Goal: Task Accomplishment & Management: Use online tool/utility

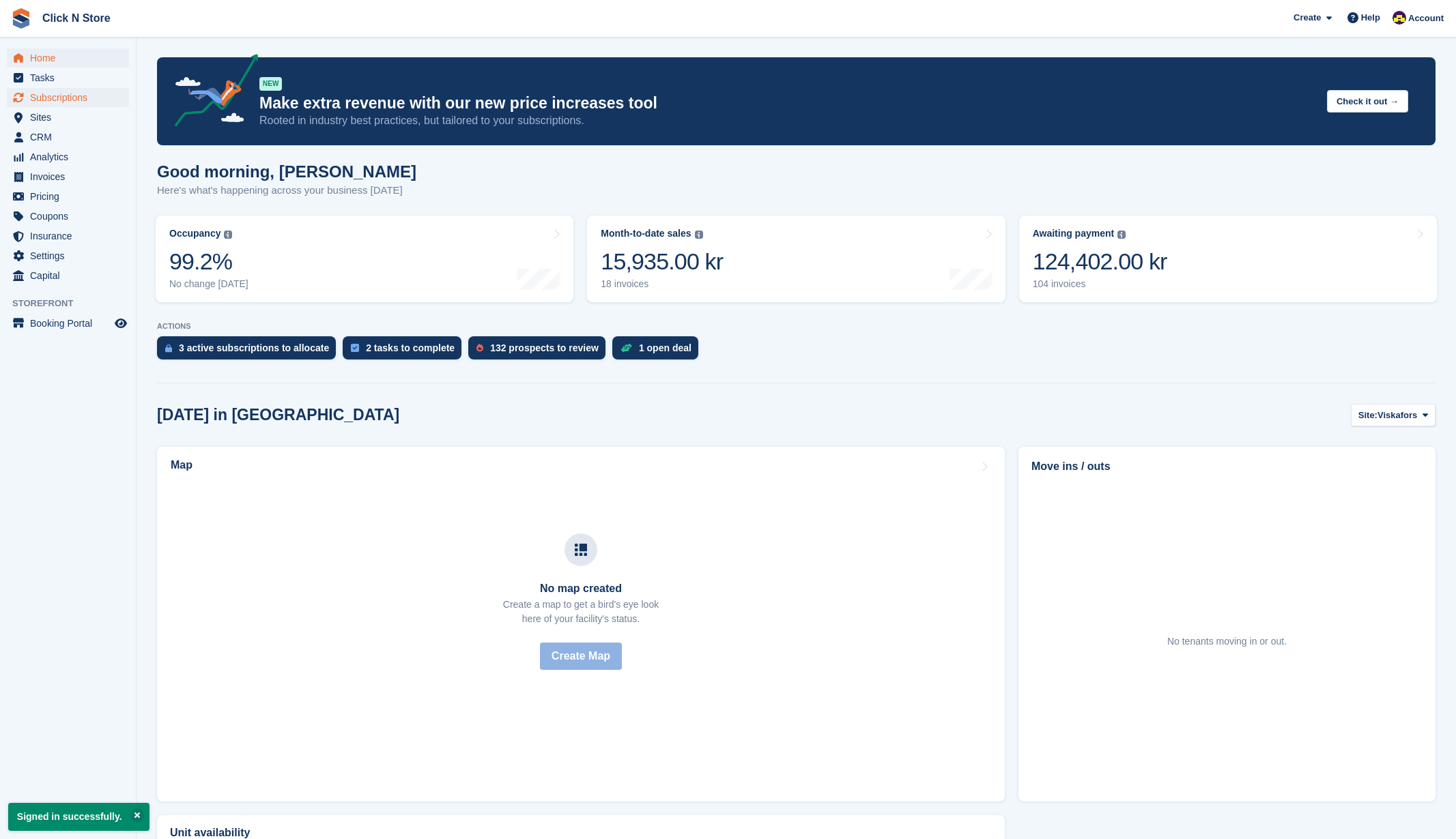
scroll to position [6, 0]
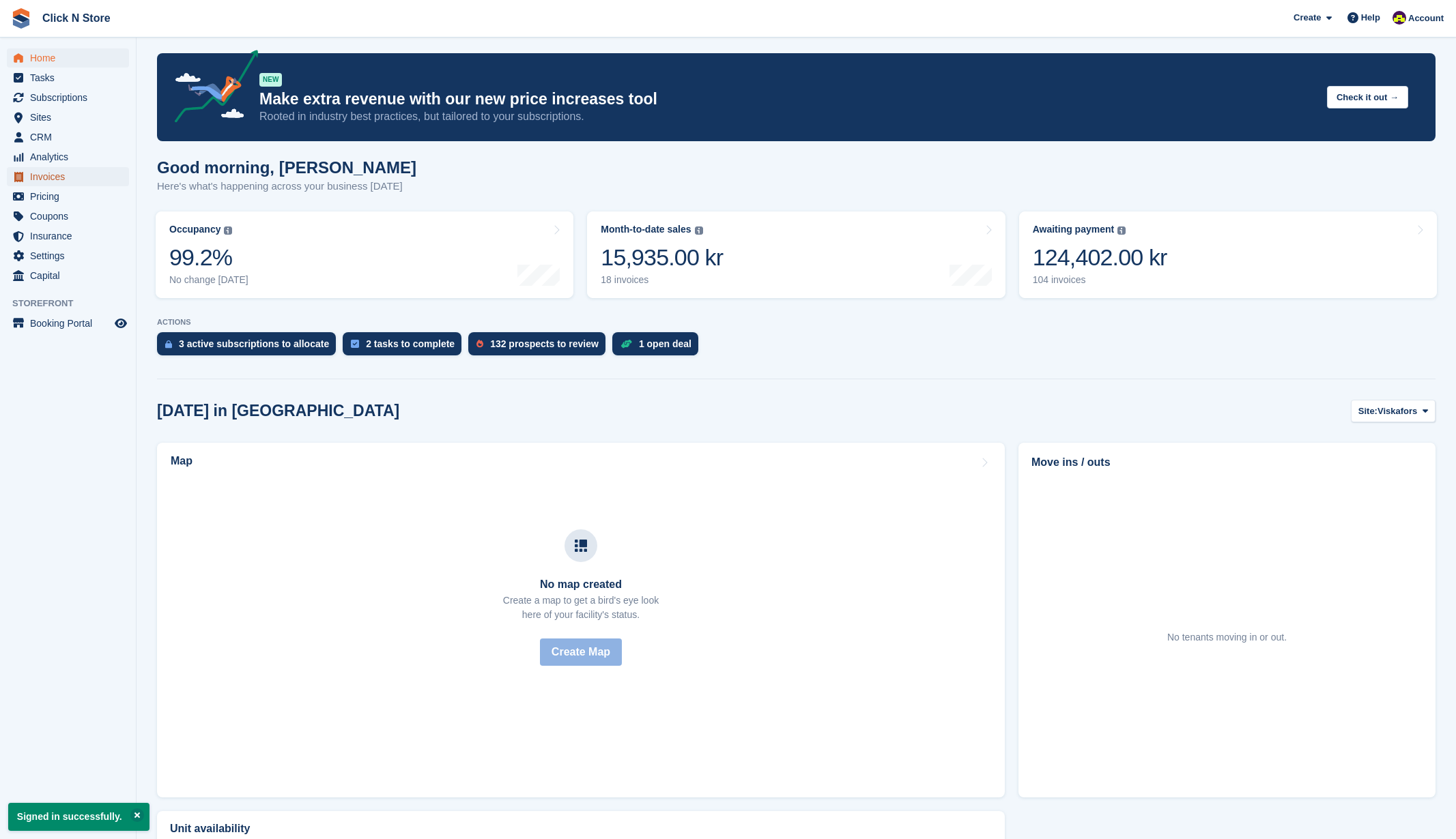
click at [60, 179] on span "Invoices" at bounding box center [71, 176] width 82 height 19
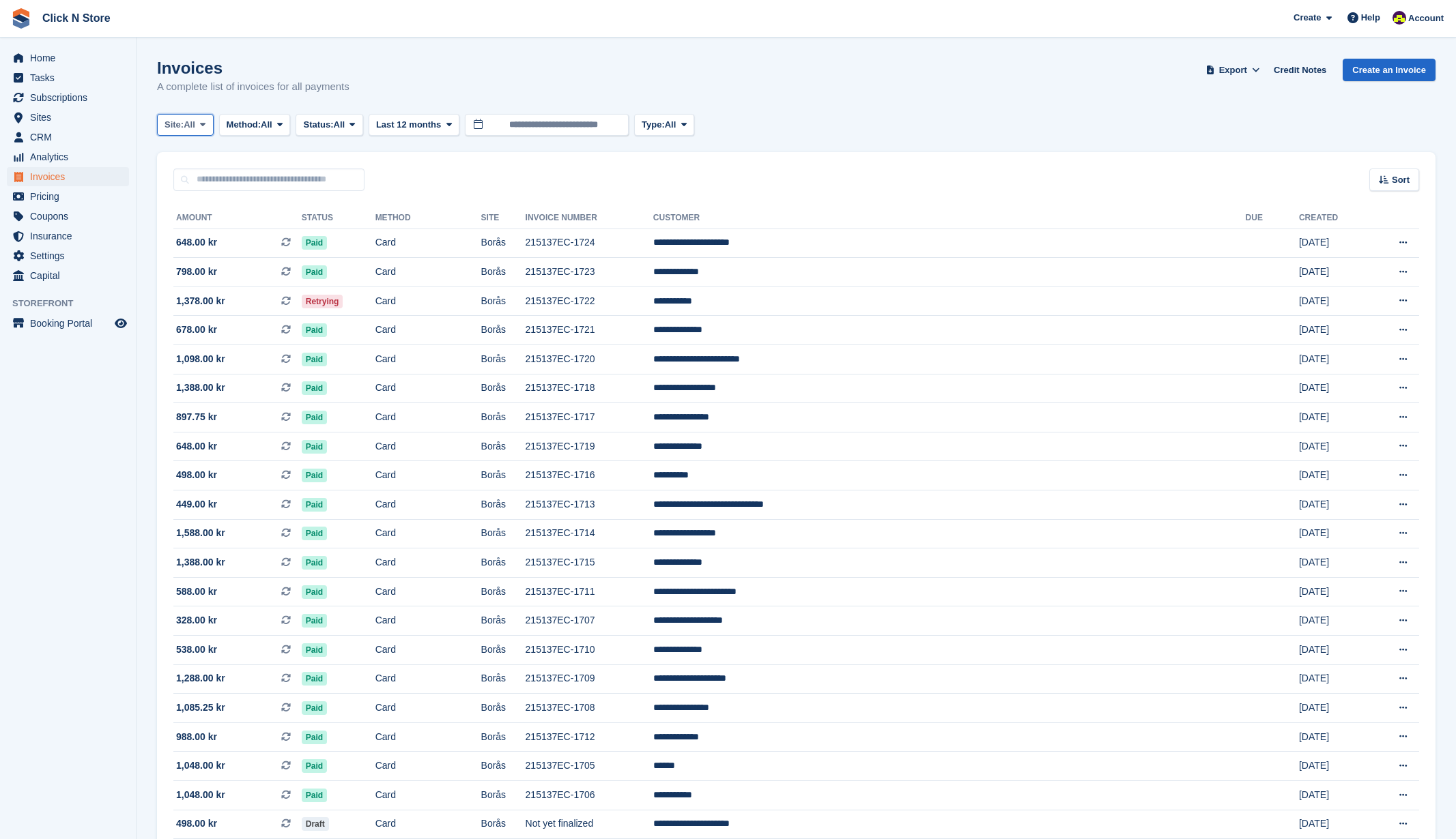
click at [195, 119] on span "All" at bounding box center [189, 124] width 11 height 13
click at [243, 120] on span "Method:" at bounding box center [243, 124] width 35 height 13
click at [274, 333] on link "Other" at bounding box center [284, 329] width 119 height 25
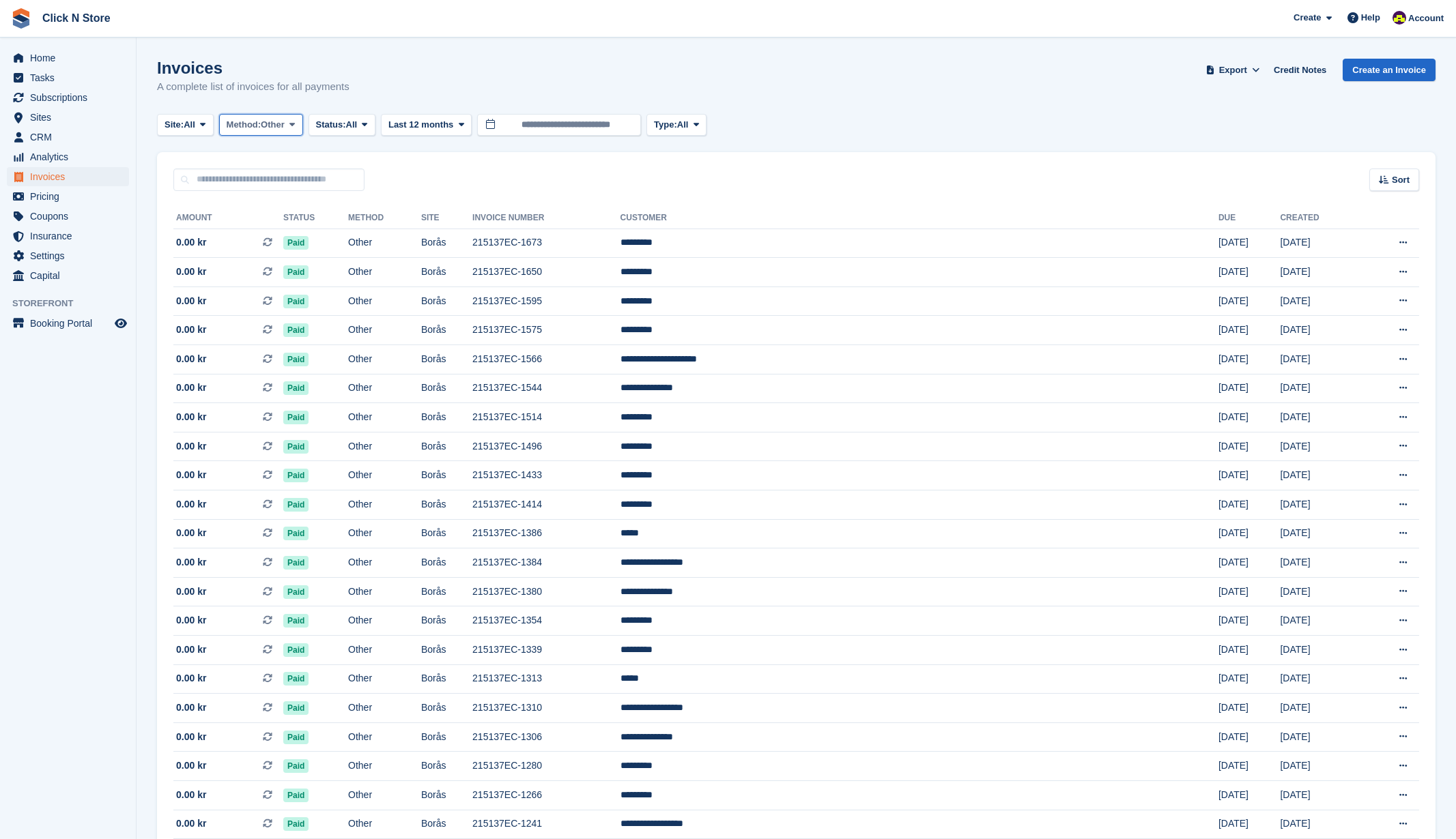
click at [297, 131] on button "Method: Other" at bounding box center [261, 125] width 84 height 23
click at [305, 185] on link "Bank Transfer" at bounding box center [284, 181] width 119 height 25
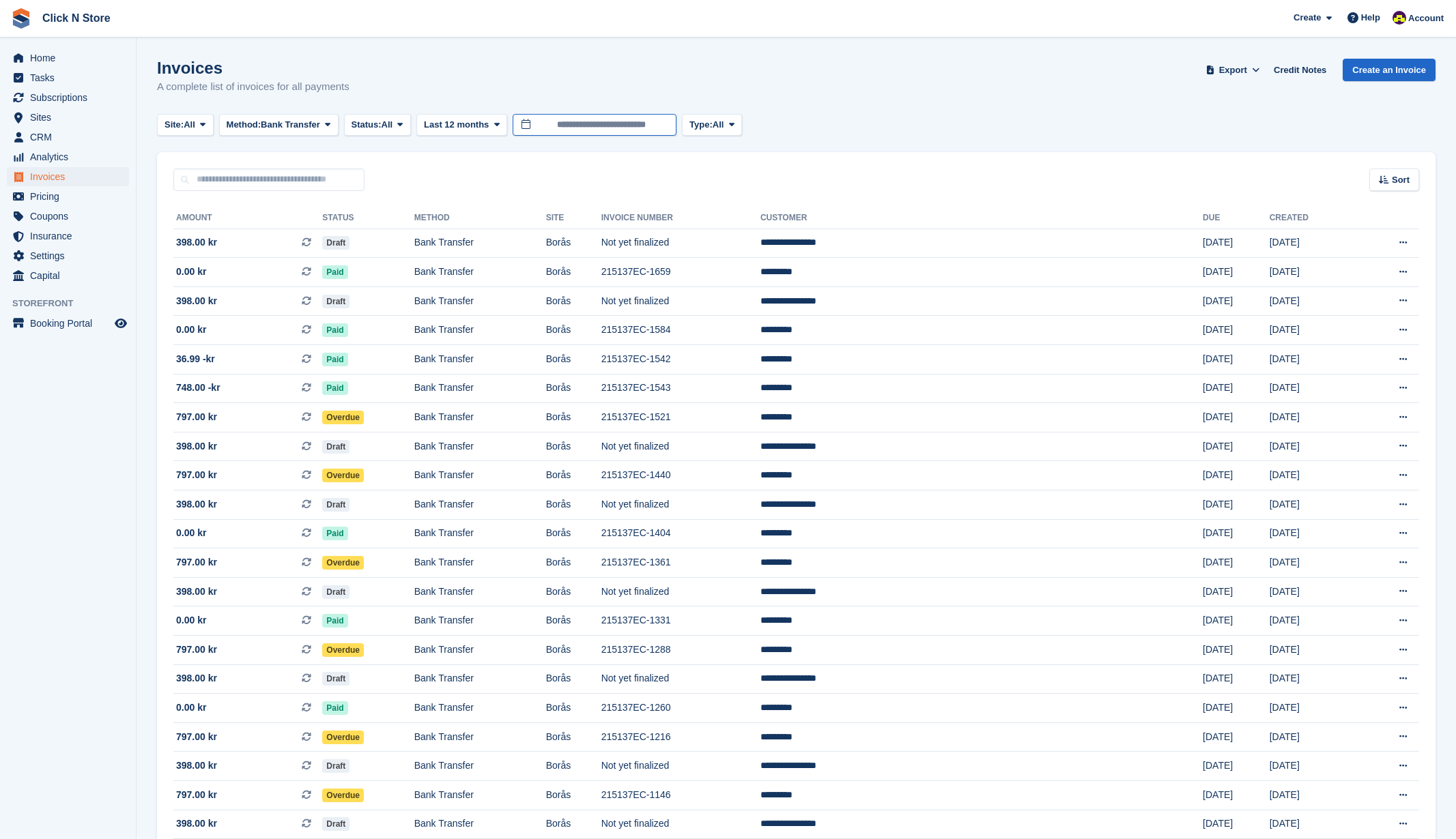
click at [655, 130] on input "**********" at bounding box center [595, 125] width 164 height 23
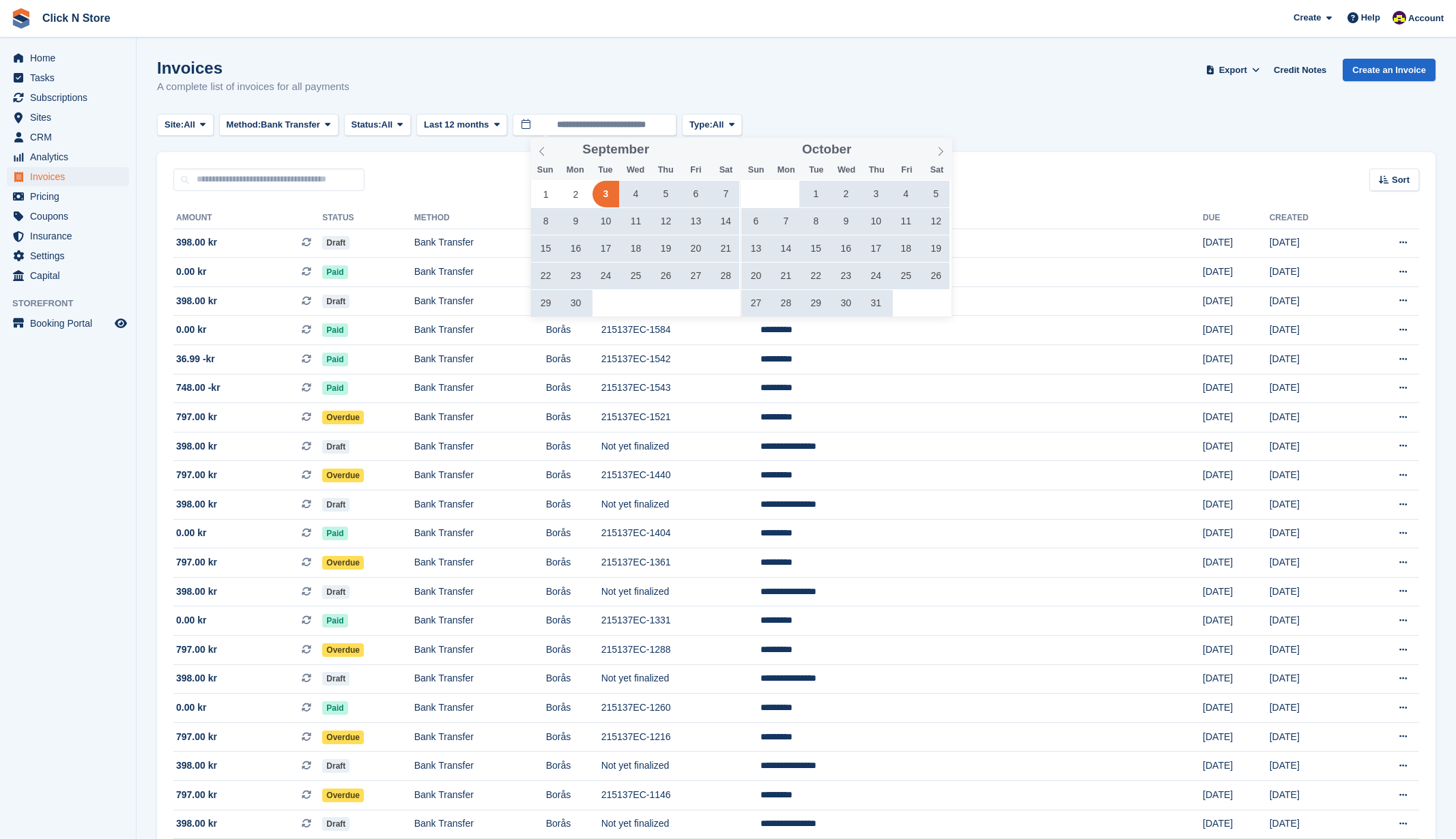
click at [650, 54] on section "Invoices A complete list of invoices for all payments Export Export Invoices Ex…" at bounding box center [796, 570] width 1319 height 1139
